Goal: Task Accomplishment & Management: Complete application form

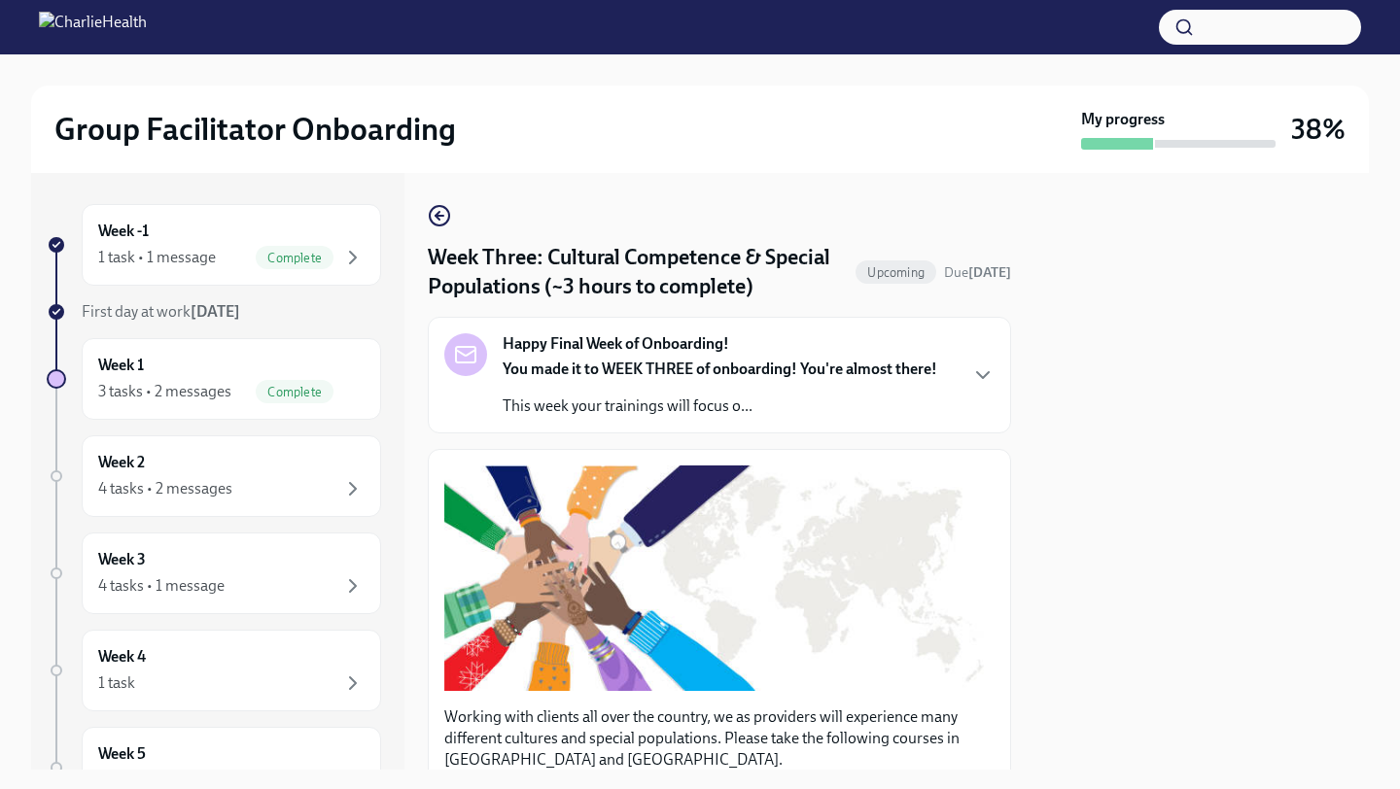
scroll to position [1440, 0]
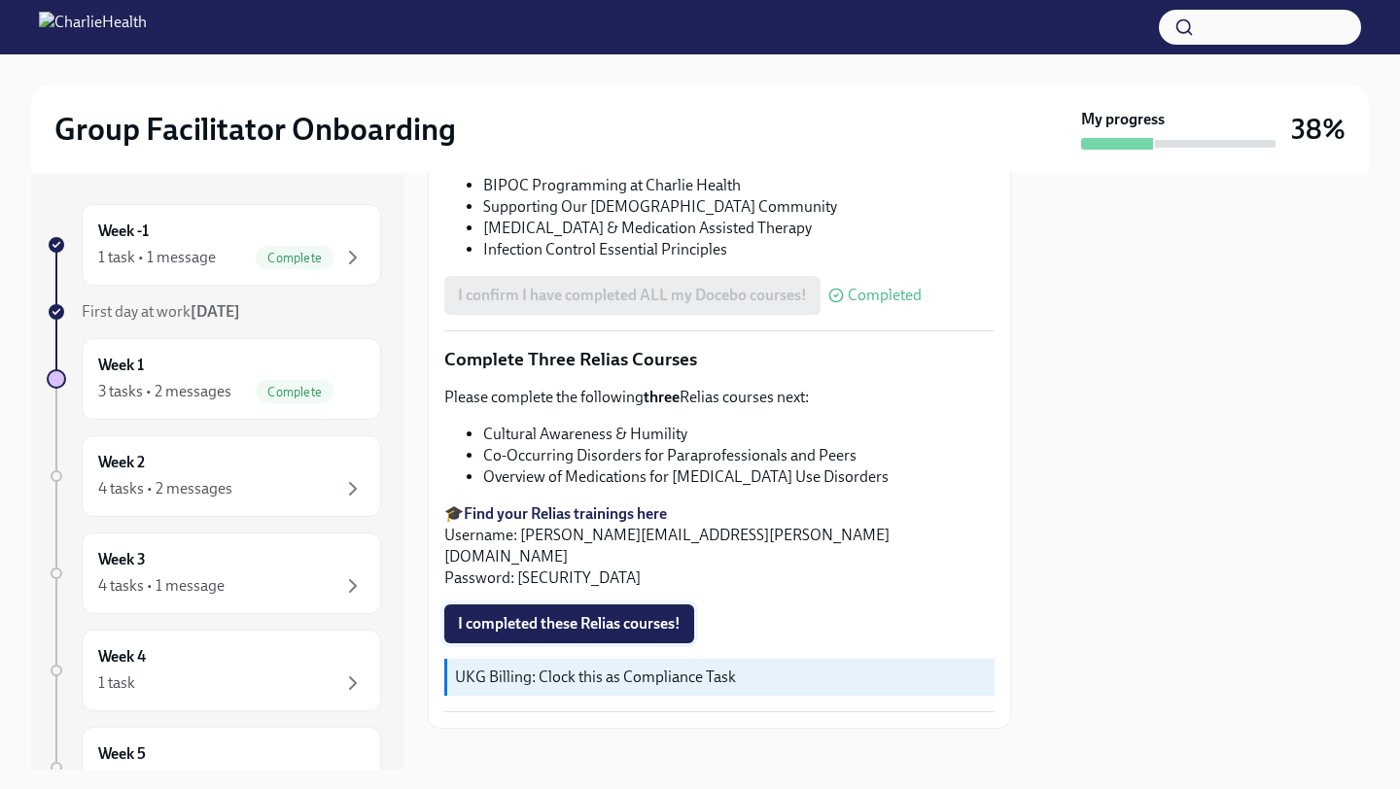
click at [635, 614] on span "I completed these Relias courses!" at bounding box center [569, 623] width 223 height 19
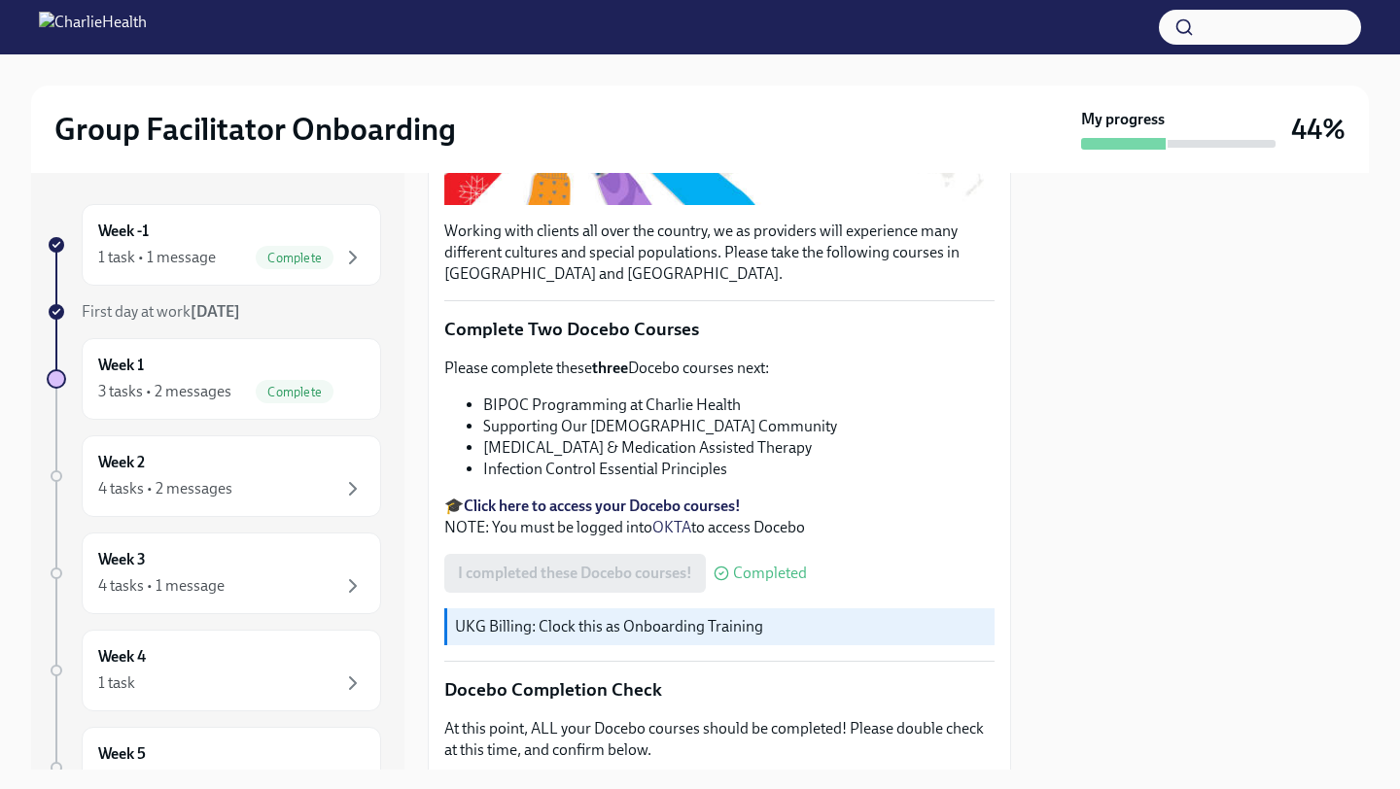
scroll to position [0, 0]
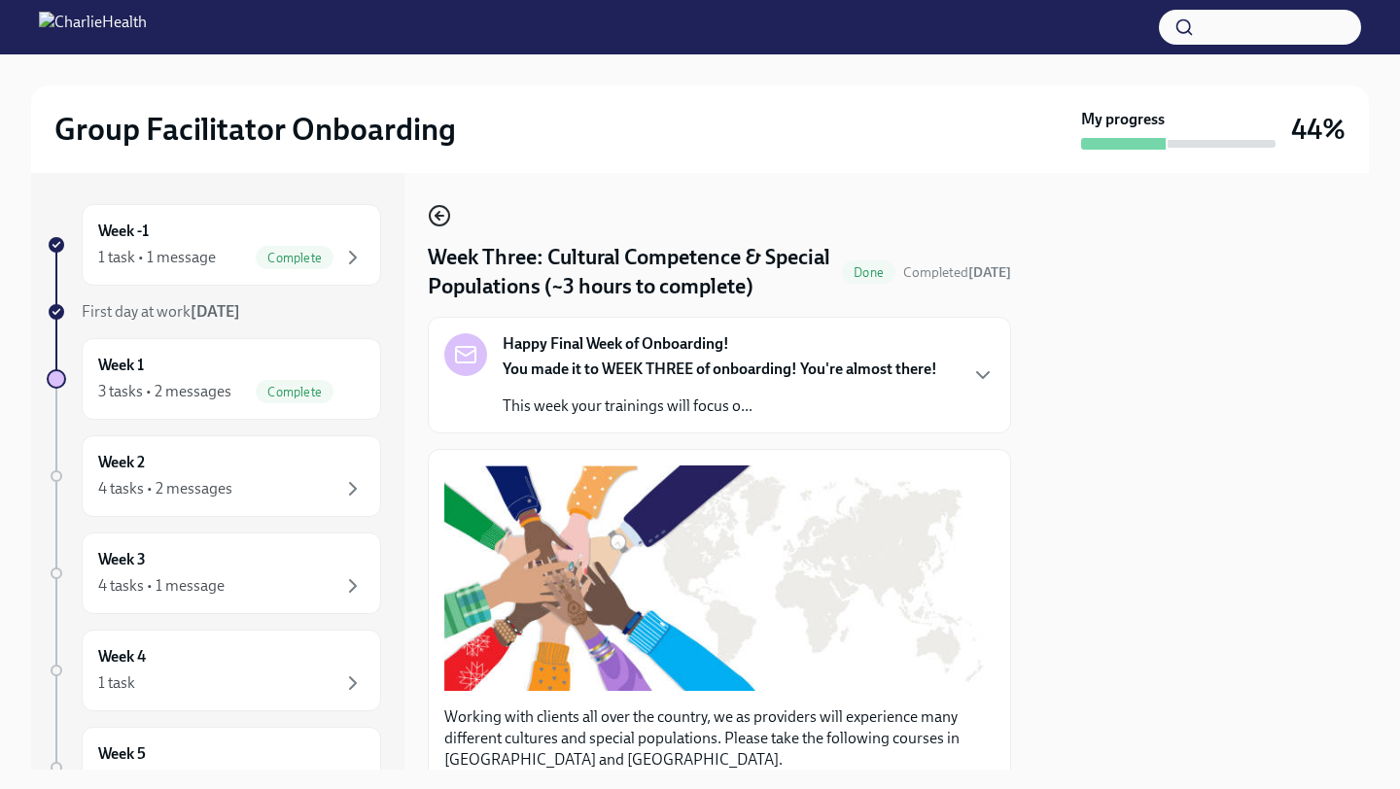
click at [438, 216] on icon "button" at bounding box center [440, 216] width 8 height 0
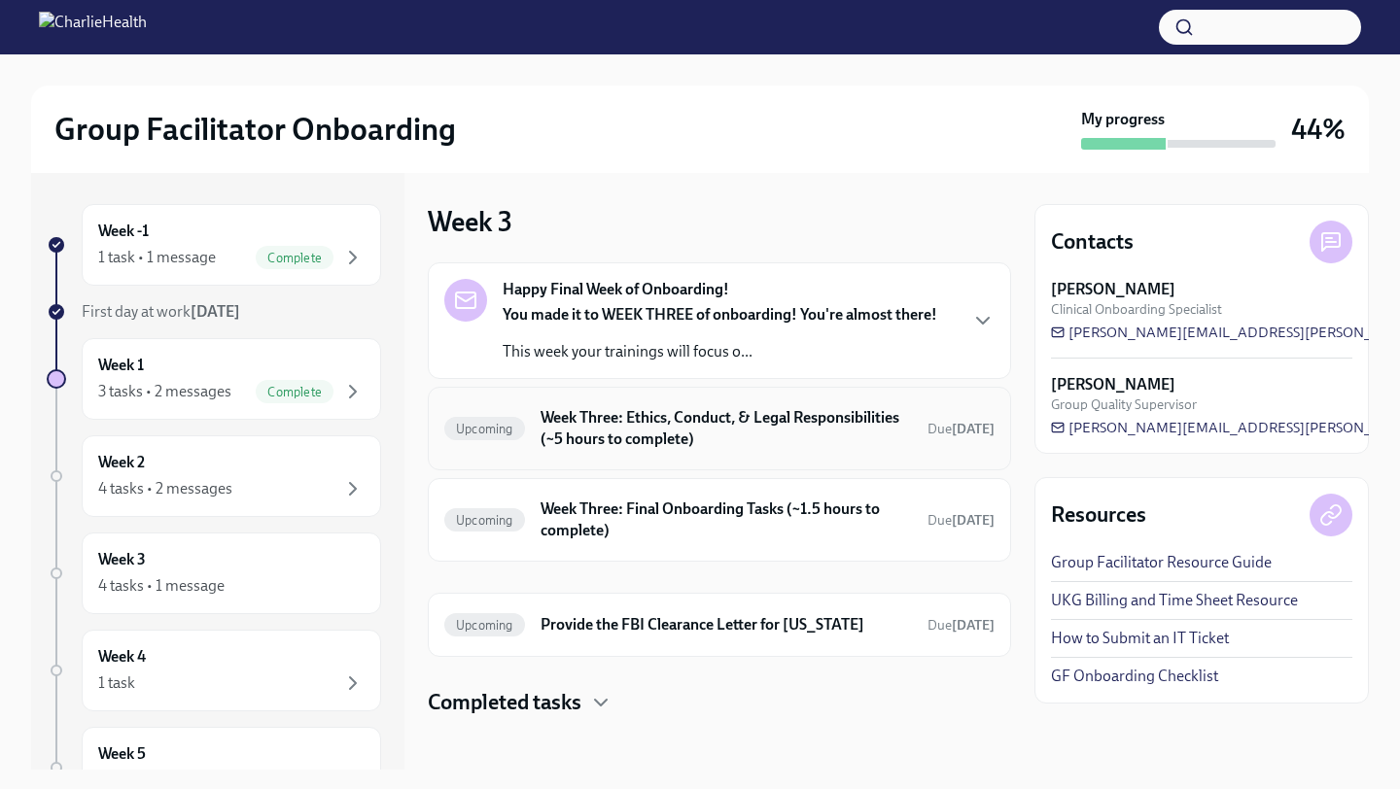
click at [765, 440] on h6 "Week Three: Ethics, Conduct, & Legal Responsibilities (~5 hours to complete)" at bounding box center [726, 428] width 371 height 43
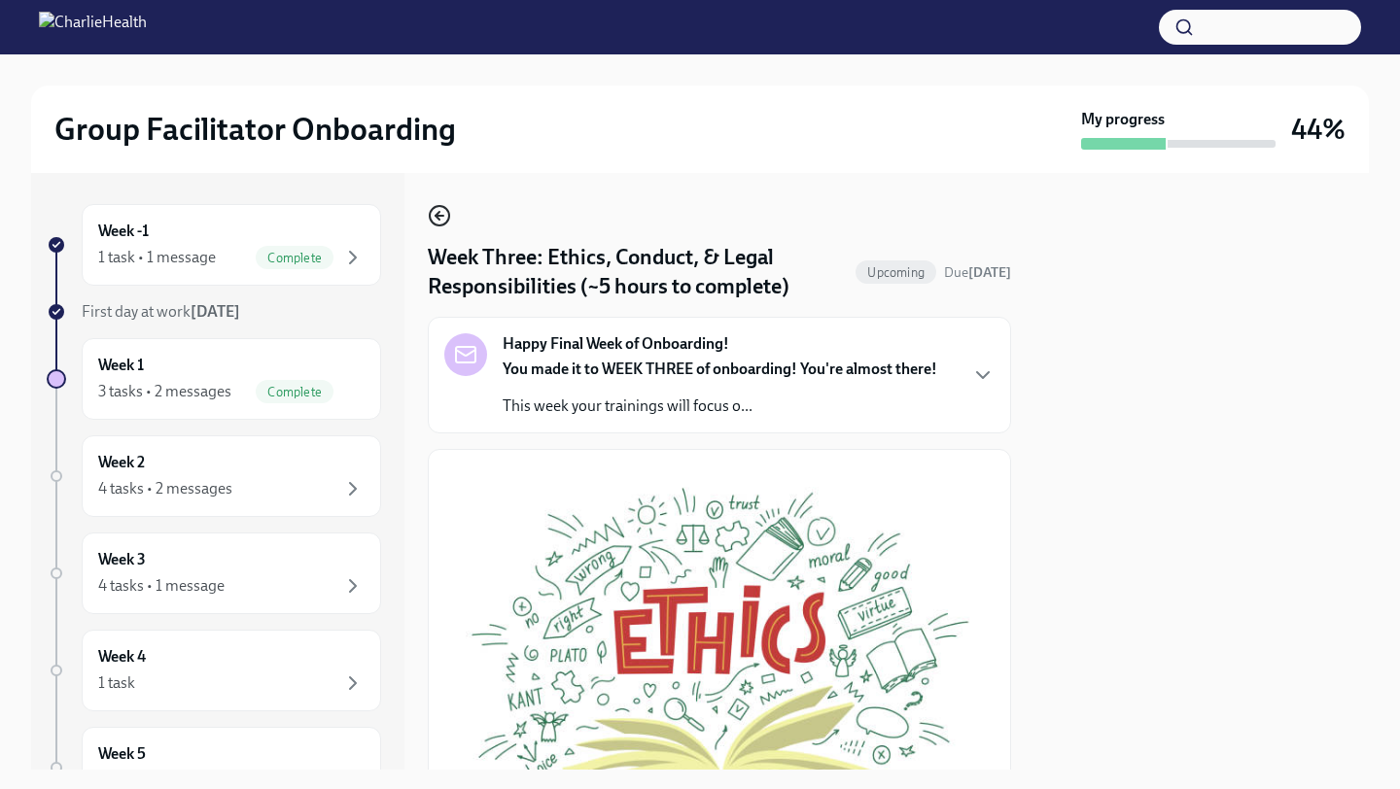
click at [435, 211] on icon "button" at bounding box center [439, 215] width 23 height 23
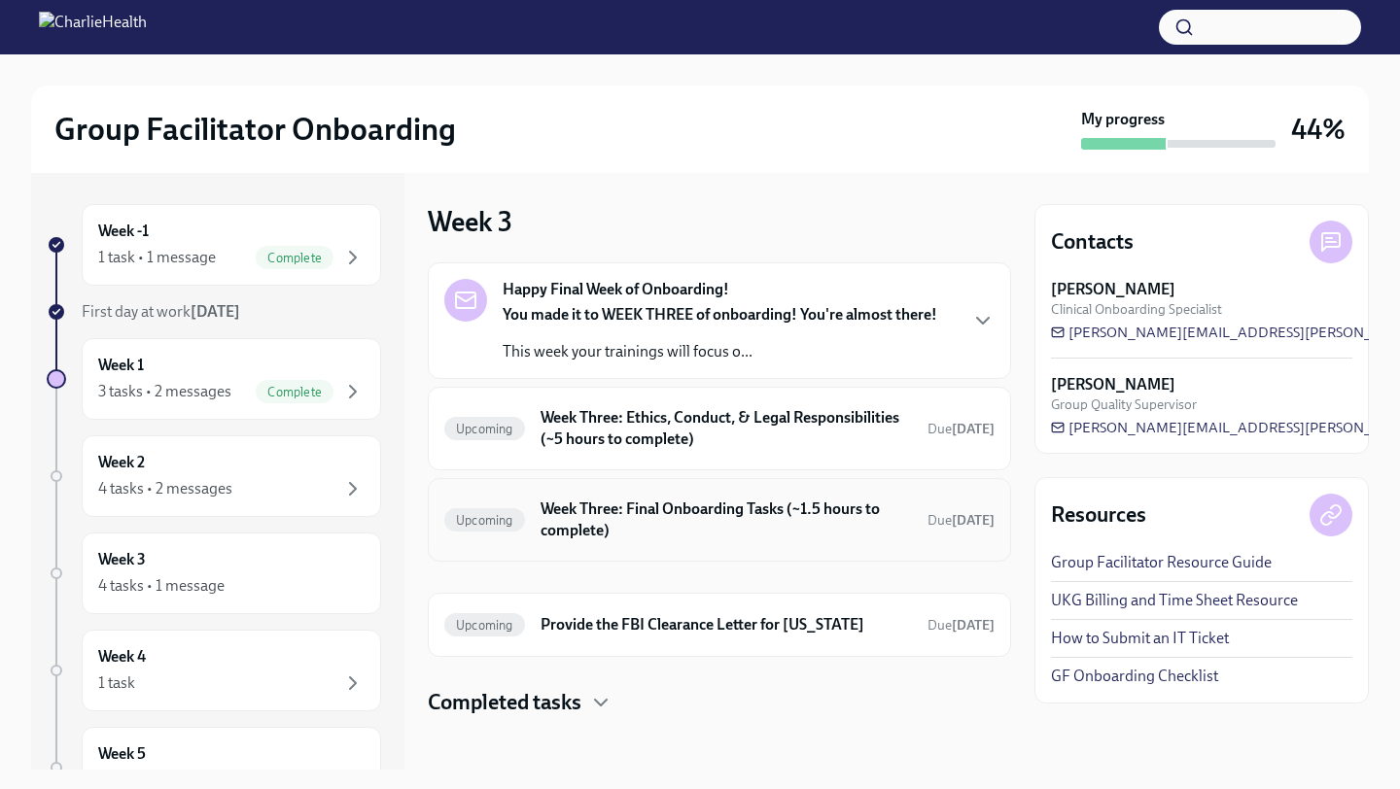
click at [757, 524] on h6 "Week Three: Final Onboarding Tasks (~1.5 hours to complete)" at bounding box center [726, 520] width 371 height 43
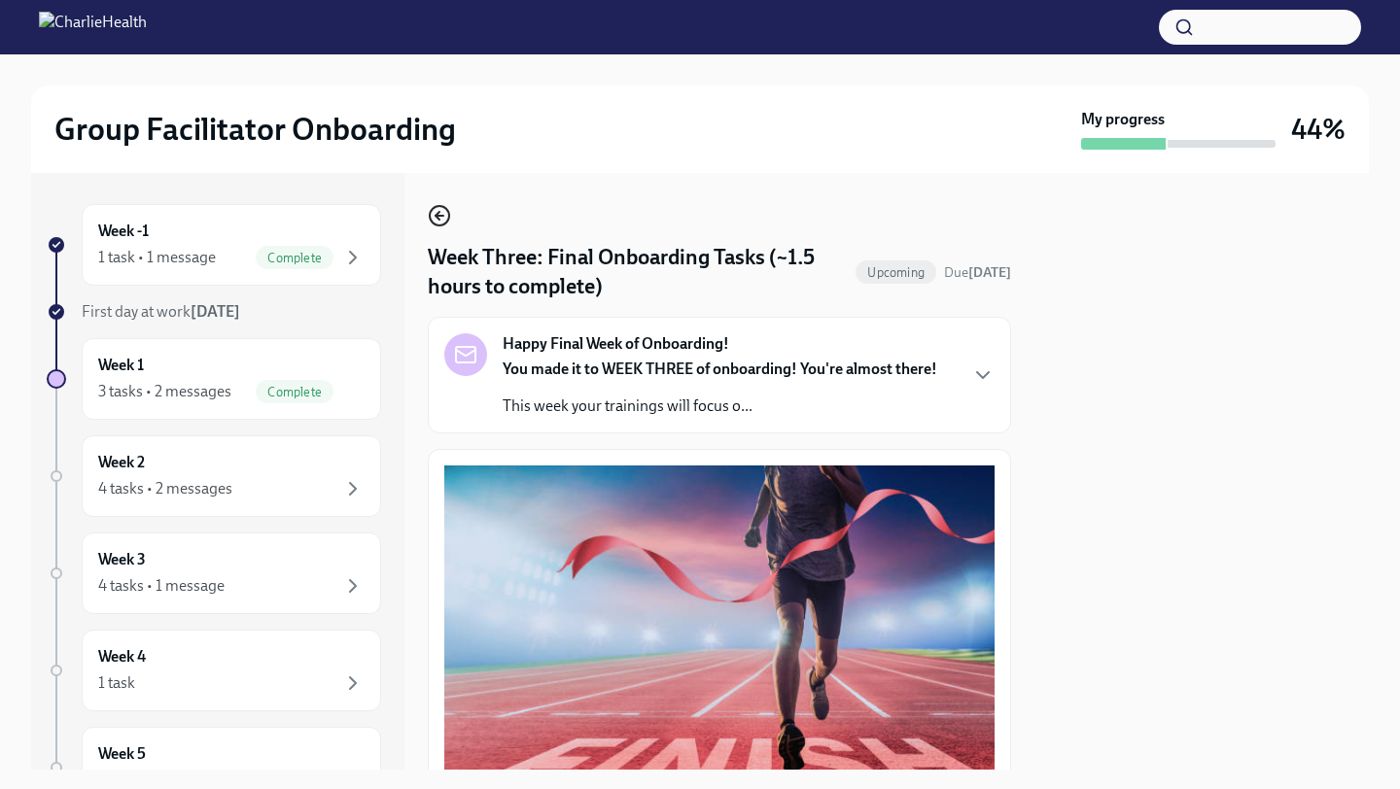
click at [438, 215] on icon "button" at bounding box center [439, 215] width 23 height 23
